Goal: Task Accomplishment & Management: Use online tool/utility

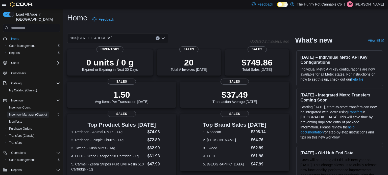
click at [31, 113] on span "Inventory Manager (Classic)" at bounding box center [28, 115] width 38 height 4
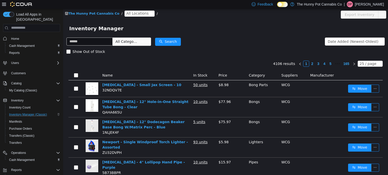
click at [134, 15] on span "All Locations" at bounding box center [137, 13] width 22 height 6
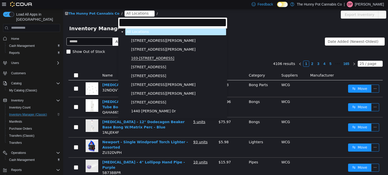
click at [141, 57] on span "103-[STREET_ADDRESS]" at bounding box center [152, 58] width 43 height 4
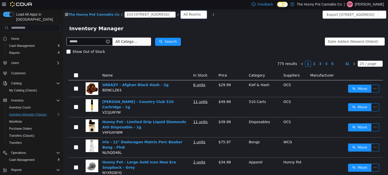
click at [183, 15] on div "All Rooms" at bounding box center [191, 14] width 17 height 8
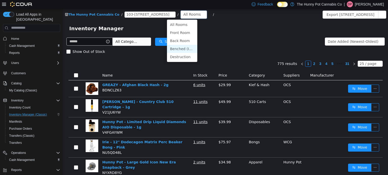
click at [179, 49] on li "Benched (Inactive)" at bounding box center [182, 49] width 30 height 8
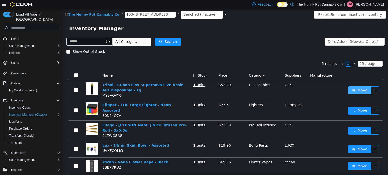
click at [364, 91] on button "Move" at bounding box center [359, 90] width 23 height 8
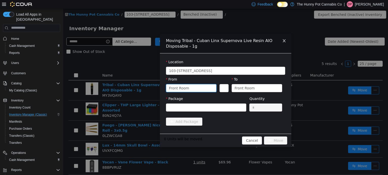
click at [208, 88] on div "Front Room" at bounding box center [189, 88] width 41 height 8
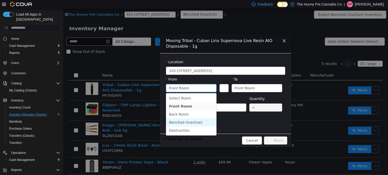
click at [194, 123] on li "Benched (Inactive)" at bounding box center [191, 122] width 50 height 8
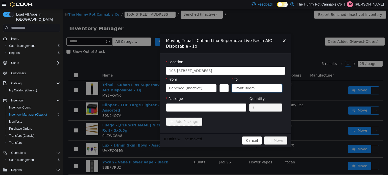
click at [248, 91] on div "Front Room" at bounding box center [245, 88] width 20 height 8
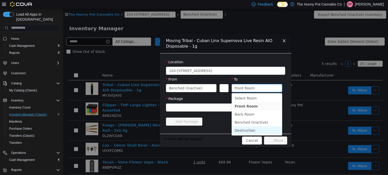
click at [240, 132] on li "Destruction" at bounding box center [257, 130] width 50 height 8
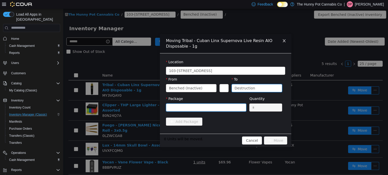
click at [228, 106] on div at bounding box center [204, 108] width 71 height 8
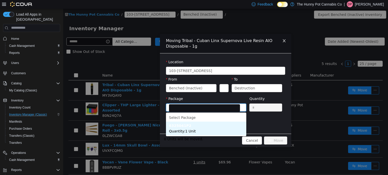
click at [219, 131] on li "6325041P2 Quantity : 1 Unit" at bounding box center [206, 129] width 80 height 14
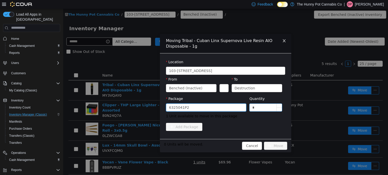
click at [260, 109] on input "*" at bounding box center [265, 108] width 32 height 8
click at [260, 110] on input "*" at bounding box center [265, 108] width 32 height 8
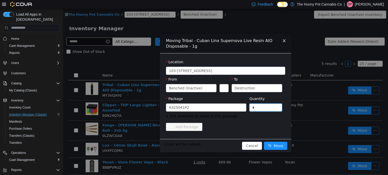
type input "*"
click at [239, 126] on div "Add Package" at bounding box center [225, 127] width 119 height 8
click at [275, 146] on button "Move" at bounding box center [275, 146] width 23 height 8
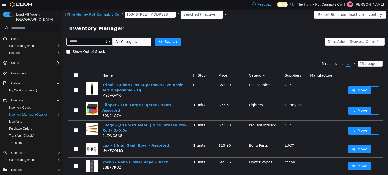
click at [183, 14] on div "Benched (Inactive)" at bounding box center [199, 14] width 33 height 8
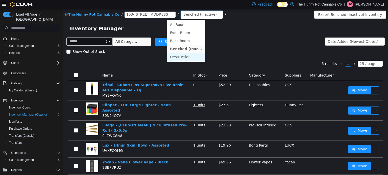
click at [176, 57] on li "Destruction" at bounding box center [186, 57] width 38 height 8
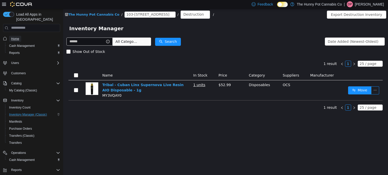
click at [15, 37] on span "Home" at bounding box center [15, 39] width 8 height 4
